Goal: Task Accomplishment & Management: Manage account settings

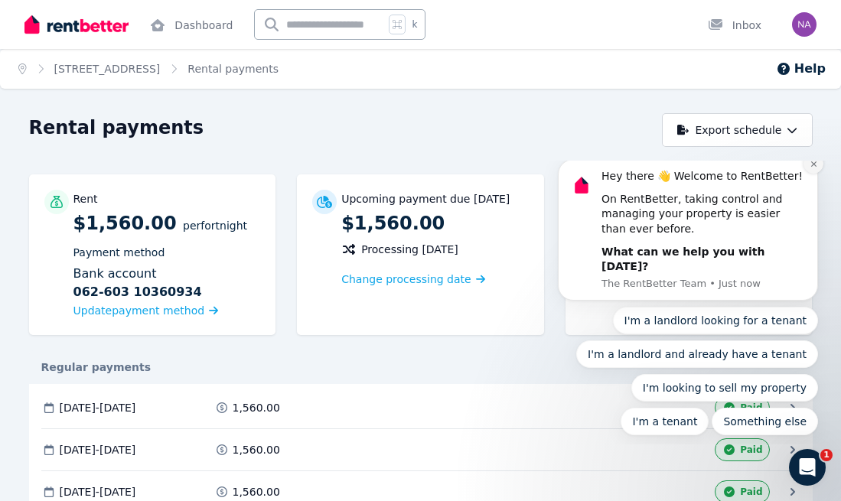
click at [813, 168] on icon "Dismiss notification" at bounding box center [813, 164] width 8 height 8
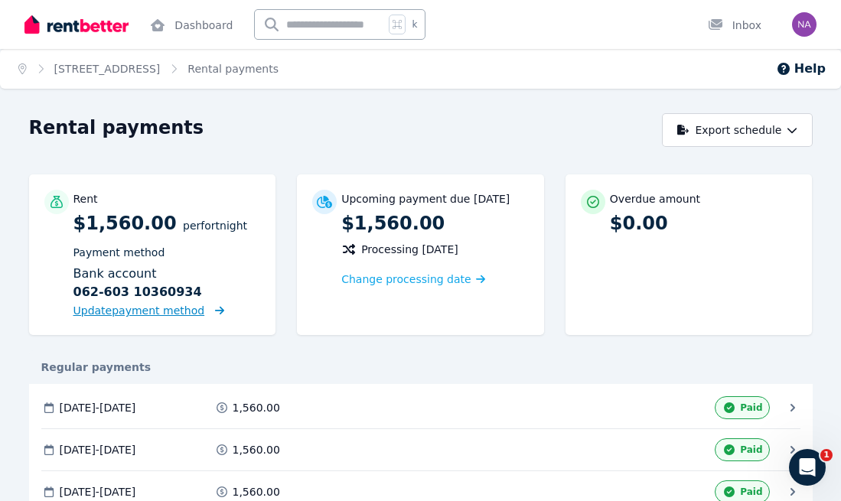
click at [144, 314] on span "Update payment method" at bounding box center [139, 310] width 132 height 12
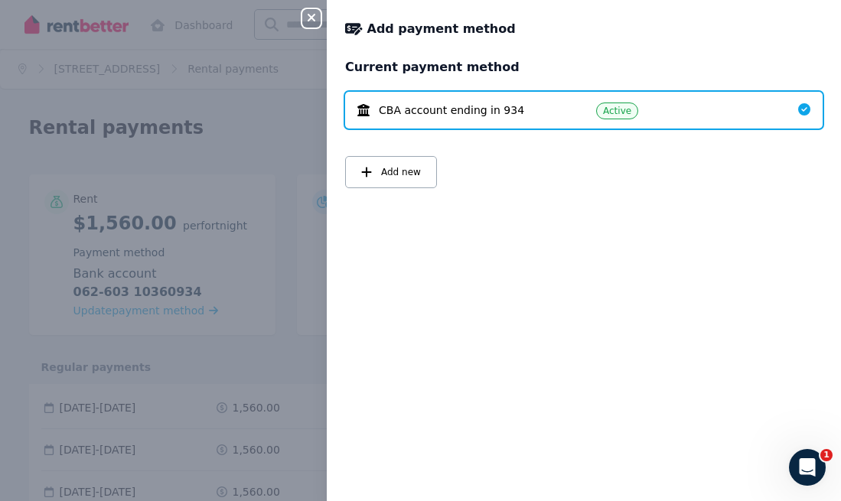
click at [236, 107] on div "Close panel Add payment method Current payment method CBA account ending in 934…" at bounding box center [420, 250] width 841 height 501
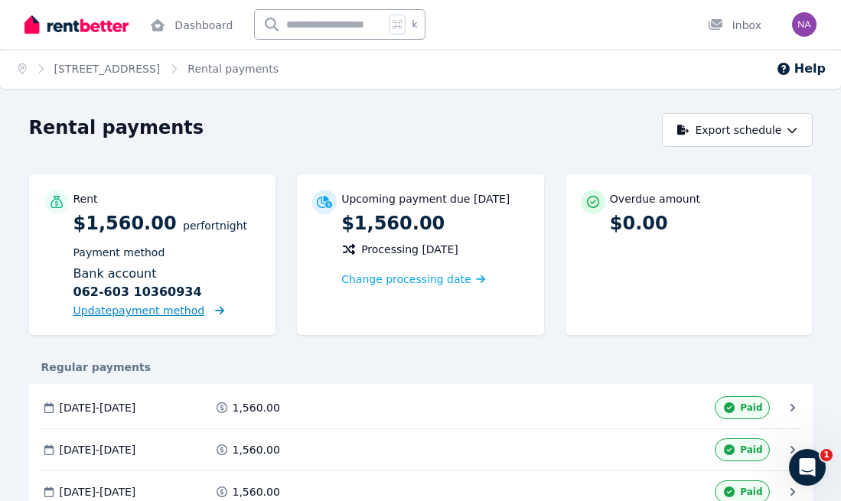
click at [164, 311] on span "Update payment method" at bounding box center [139, 310] width 132 height 12
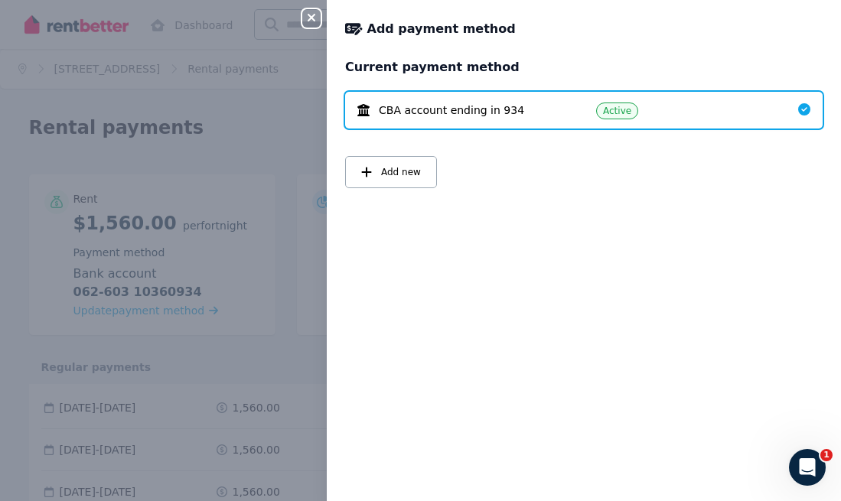
click at [804, 108] on icon at bounding box center [804, 109] width 12 height 12
click at [514, 115] on span "CBA account ending in 934" at bounding box center [451, 109] width 145 height 15
click at [415, 118] on span "CBA account ending in 934" at bounding box center [451, 109] width 145 height 15
click at [481, 94] on div "CBA account ending in 934 Active" at bounding box center [583, 110] width 477 height 37
click at [617, 121] on div "CBA account ending in 934 Active" at bounding box center [583, 110] width 477 height 37
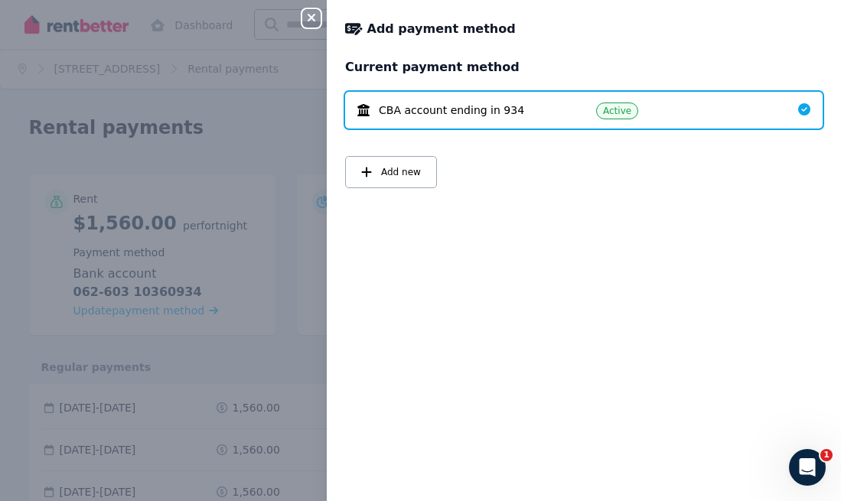
click at [311, 15] on icon "button" at bounding box center [311, 17] width 18 height 12
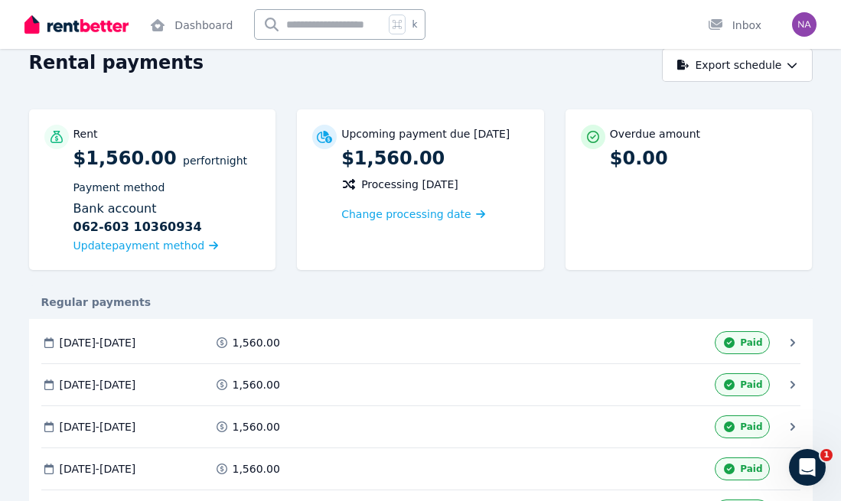
scroll to position [64, 0]
click at [405, 216] on span "Change processing date" at bounding box center [406, 214] width 130 height 15
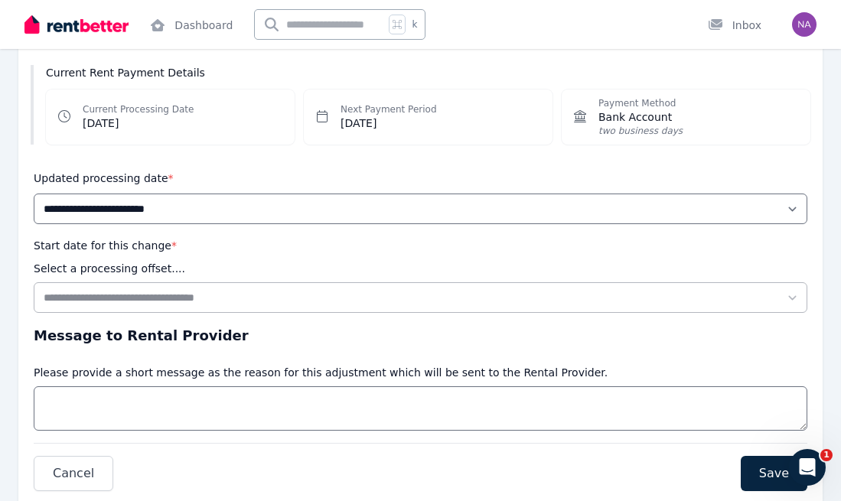
scroll to position [203, 0]
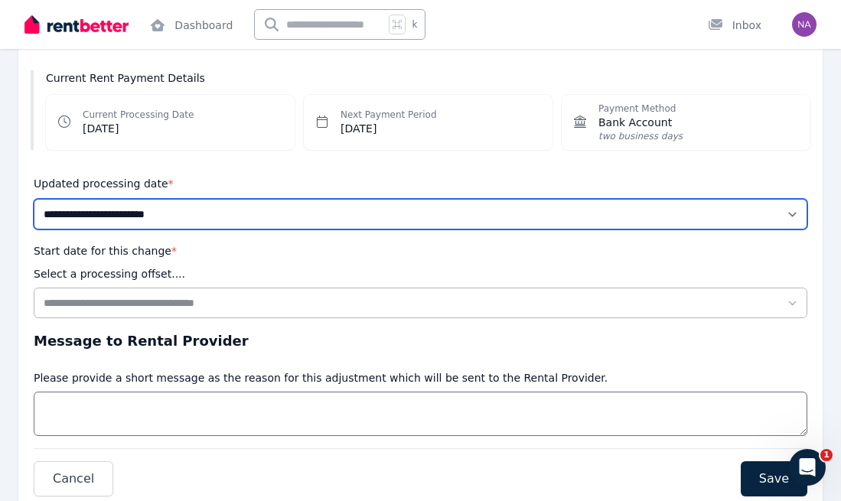
click at [335, 203] on select "**********" at bounding box center [420, 214] width 773 height 31
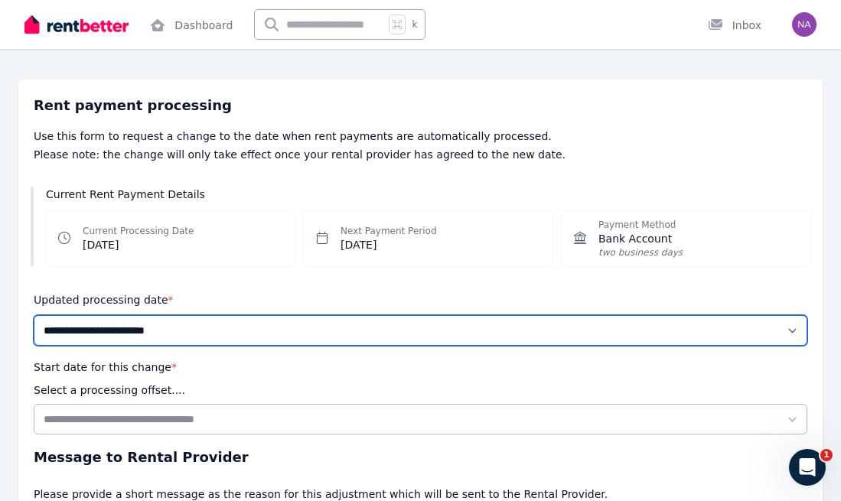
scroll to position [0, 0]
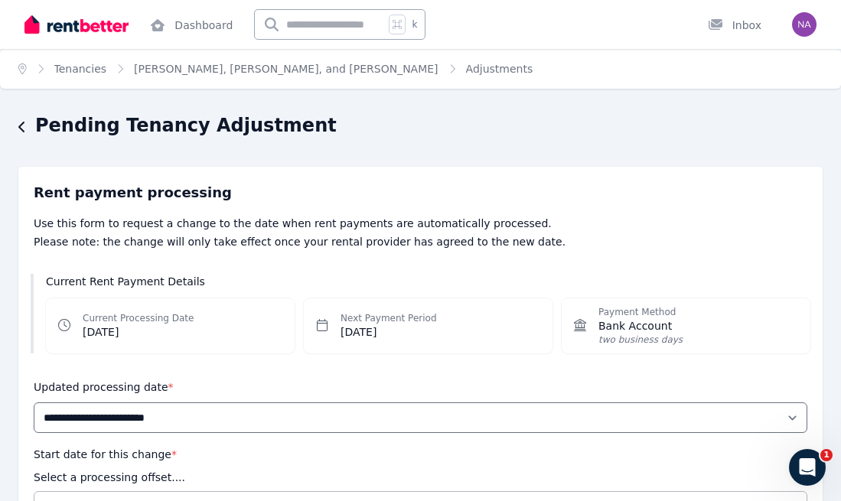
click at [21, 136] on button "button" at bounding box center [22, 128] width 8 height 18
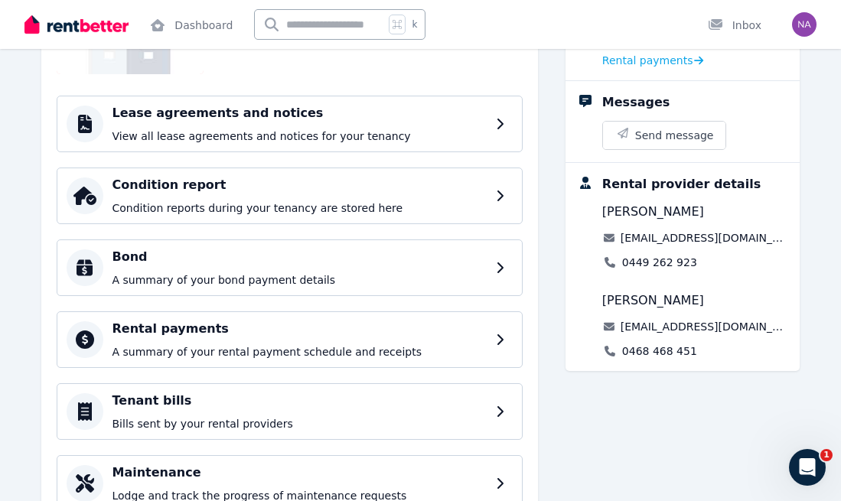
scroll to position [252, 0]
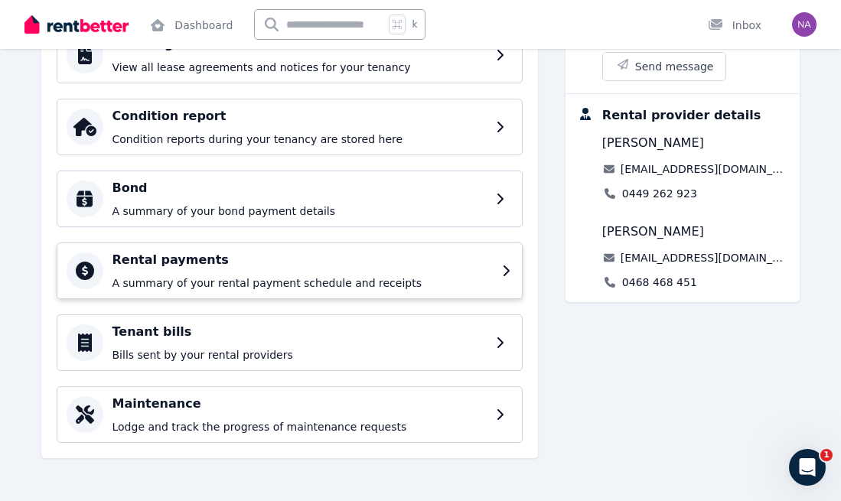
click at [294, 262] on h4 "Rental payments" at bounding box center [302, 260] width 380 height 18
